Goal: Navigation & Orientation: Find specific page/section

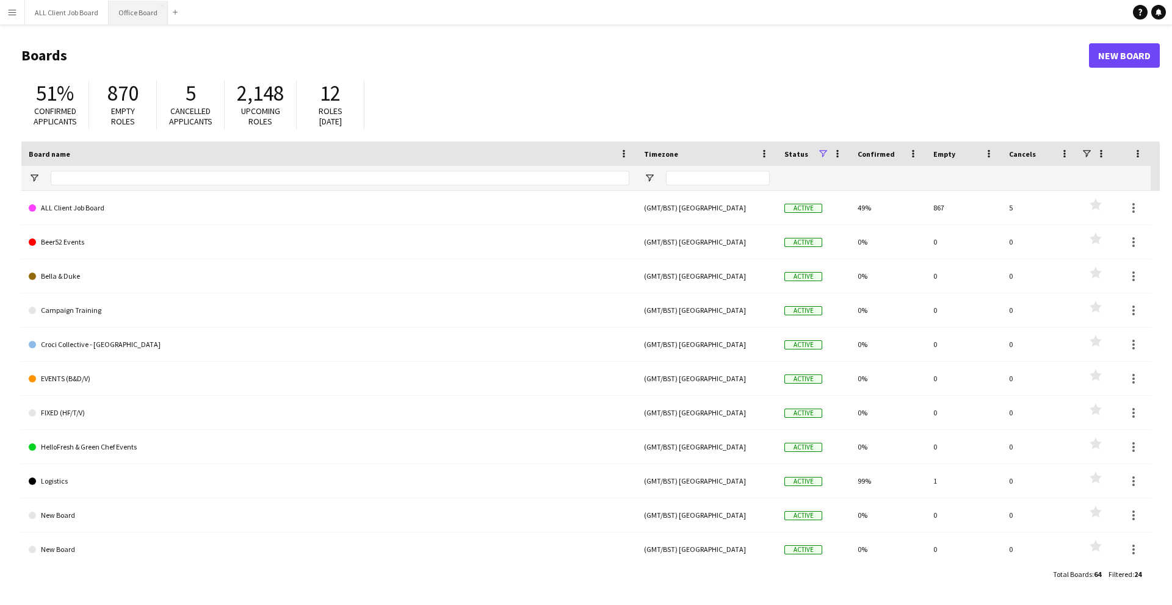
click at [143, 13] on button "Office Board Close" at bounding box center [138, 13] width 59 height 24
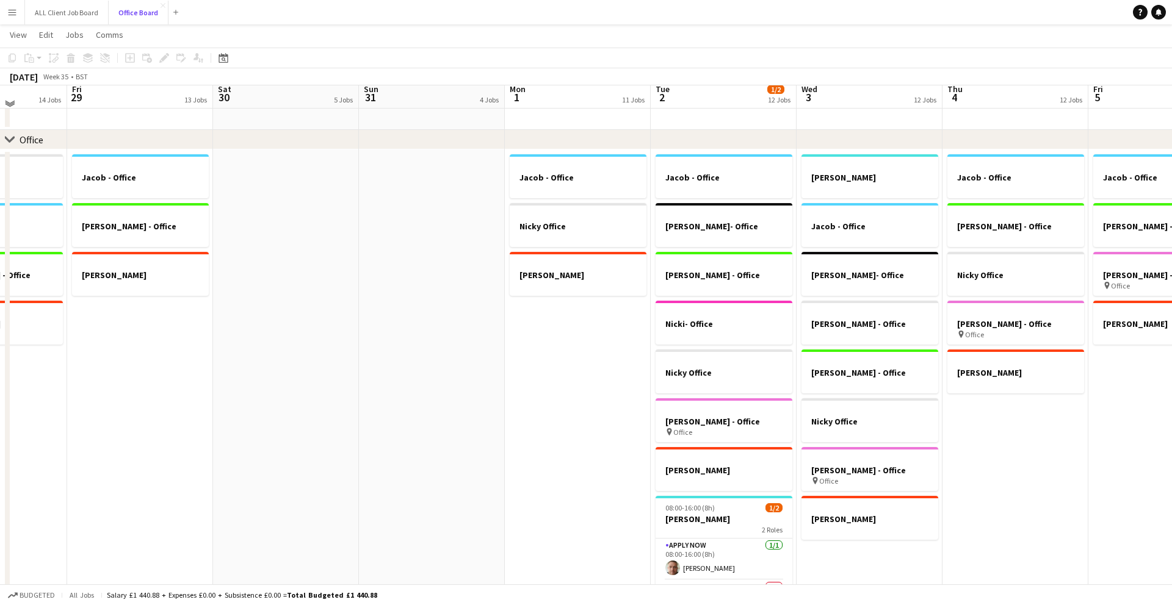
scroll to position [82, 0]
